Goal: Task Accomplishment & Management: Complete application form

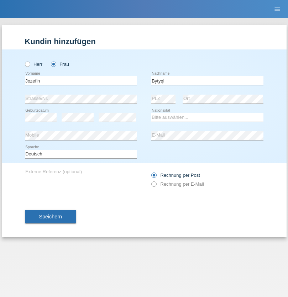
type input "Bytyqi"
select select "CH"
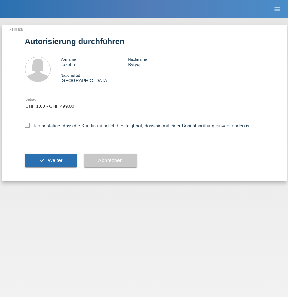
select select "1"
checkbox input "true"
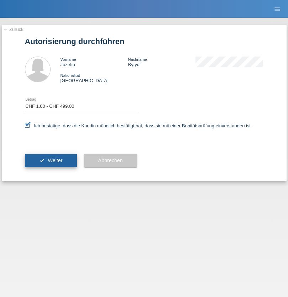
click at [51, 161] on span "Weiter" at bounding box center [55, 161] width 15 height 6
